Goal: Task Accomplishment & Management: Manage account settings

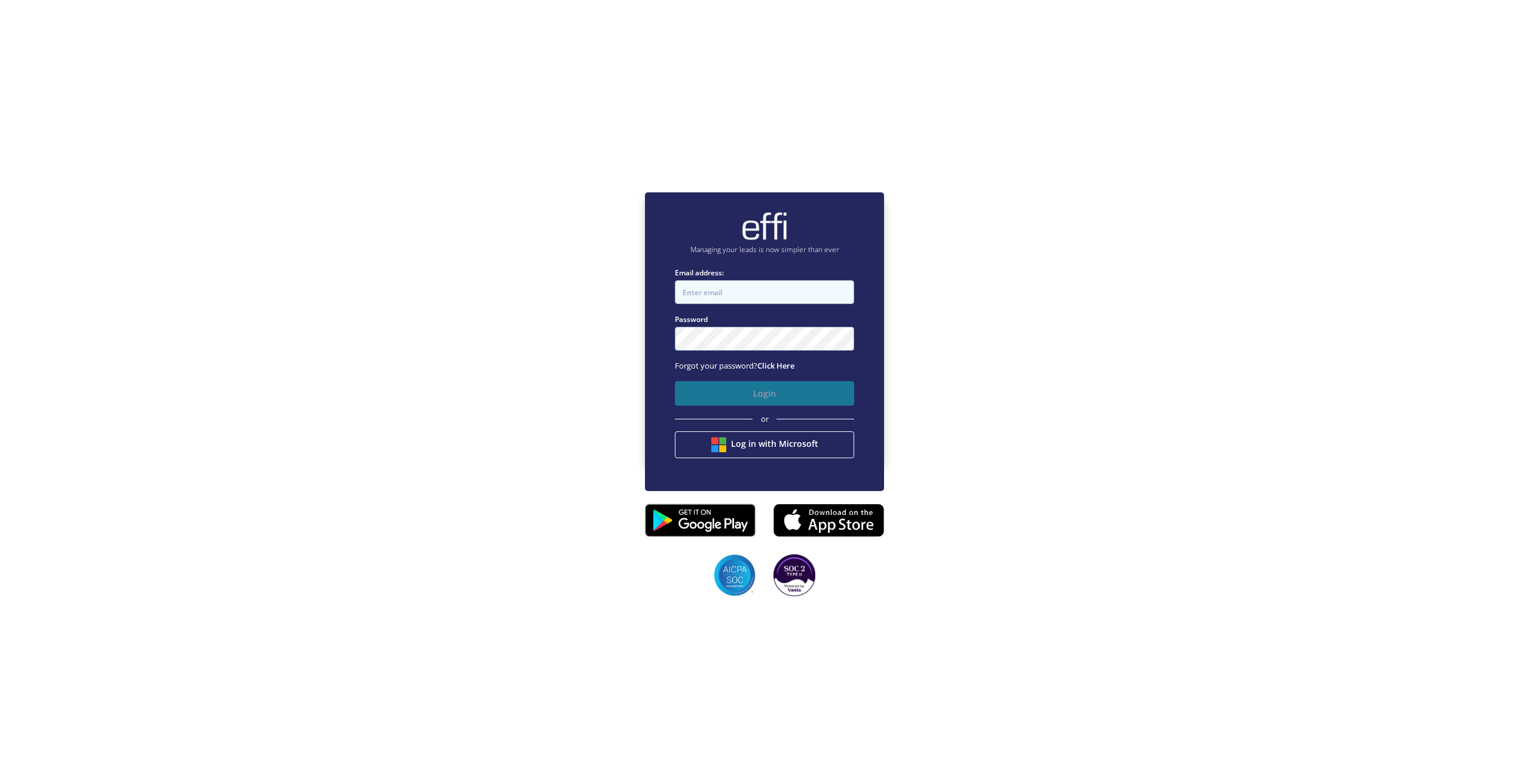
type input "[PERSON_NAME][EMAIL_ADDRESS][DOMAIN_NAME]"
click at [750, 387] on button "Login" at bounding box center [764, 393] width 179 height 25
